Goal: Obtain resource: Download file/media

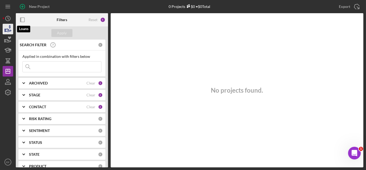
click at [6, 29] on polygon "button" at bounding box center [5, 30] width 1 height 3
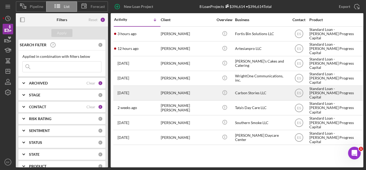
click at [246, 91] on div "Carbon Stories LLC" at bounding box center [261, 93] width 53 height 14
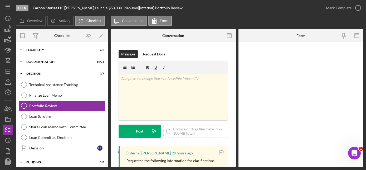
scroll to position [1, 0]
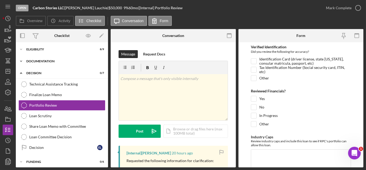
click at [47, 61] on div "Documentation" at bounding box center [63, 61] width 75 height 3
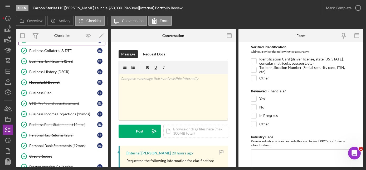
scroll to position [72, 0]
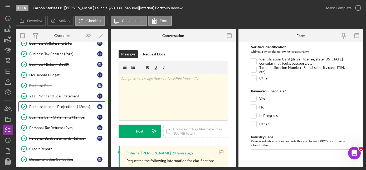
click at [61, 104] on div "Business Income Projections (12mos)" at bounding box center [63, 106] width 68 height 4
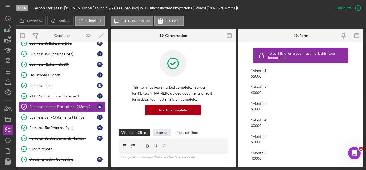
click at [165, 132] on div "Internal" at bounding box center [161, 132] width 13 height 8
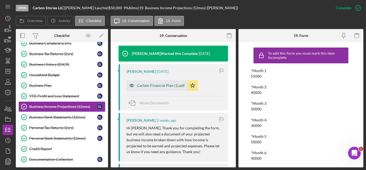
scroll to position [191, 0]
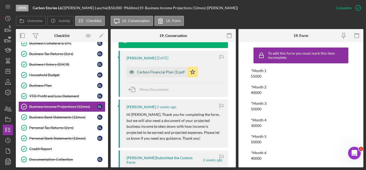
click at [153, 73] on div "Carbon Financial Plan (1).pdf" at bounding box center [161, 72] width 48 height 4
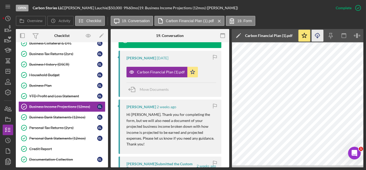
click at [319, 34] on icon "button" at bounding box center [317, 34] width 4 height 3
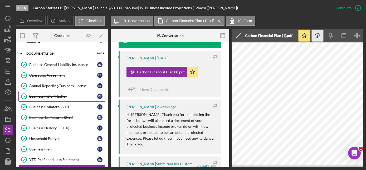
scroll to position [0, 0]
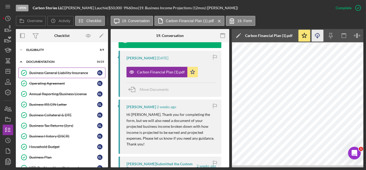
click at [48, 72] on div "Business General Liability Insurance" at bounding box center [63, 73] width 68 height 4
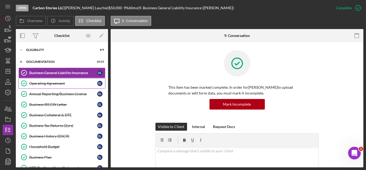
click at [69, 81] on div "Operating Agreement" at bounding box center [63, 83] width 68 height 4
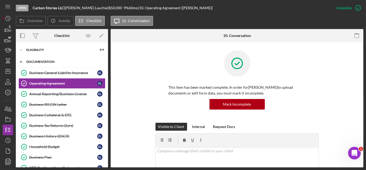
click at [47, 62] on div "Documentation" at bounding box center [63, 61] width 75 height 3
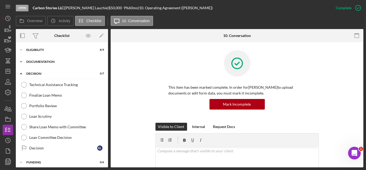
click at [47, 61] on div "Documentation" at bounding box center [63, 61] width 75 height 3
